Goal: Find specific page/section

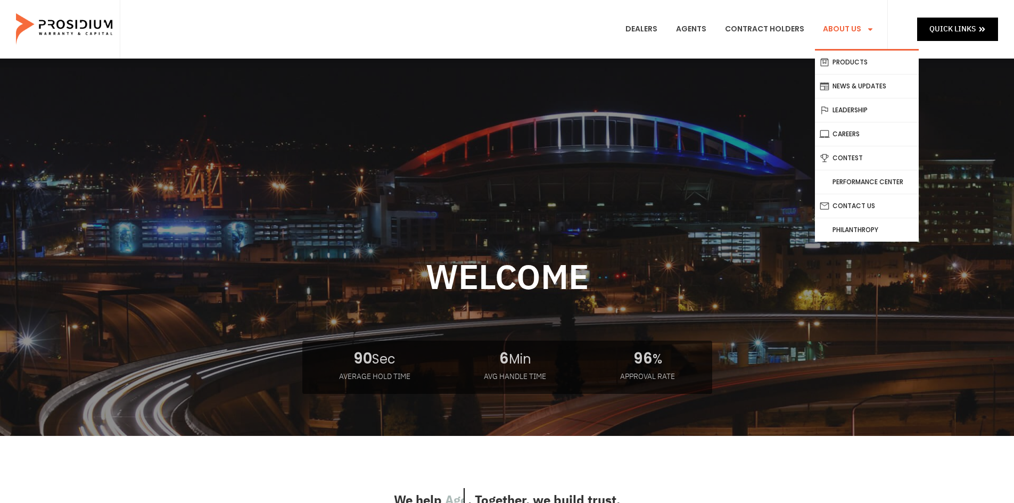
click at [853, 28] on link "About Us" at bounding box center [848, 29] width 67 height 39
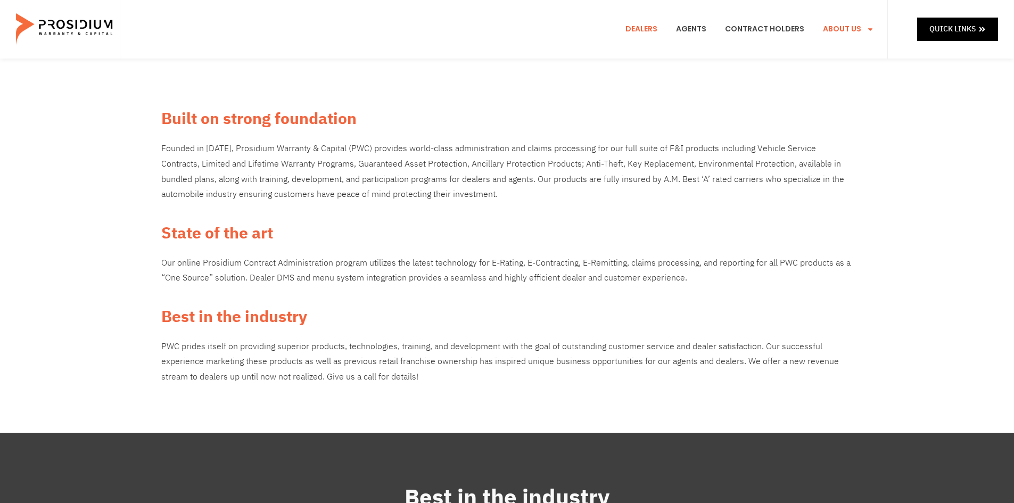
click at [653, 26] on link "Dealers" at bounding box center [641, 29] width 48 height 39
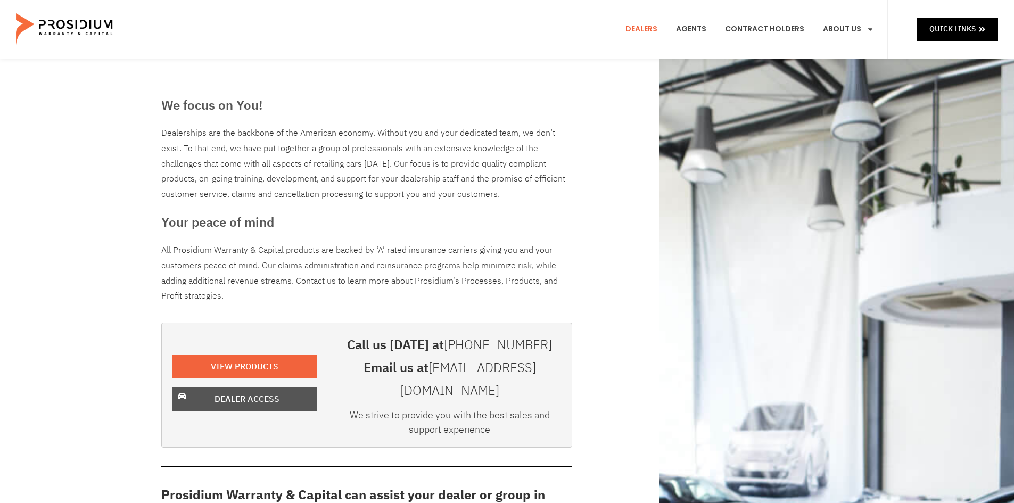
click at [258, 392] on span "Dealer Access" at bounding box center [246, 399] width 65 height 15
